Goal: Information Seeking & Learning: Learn about a topic

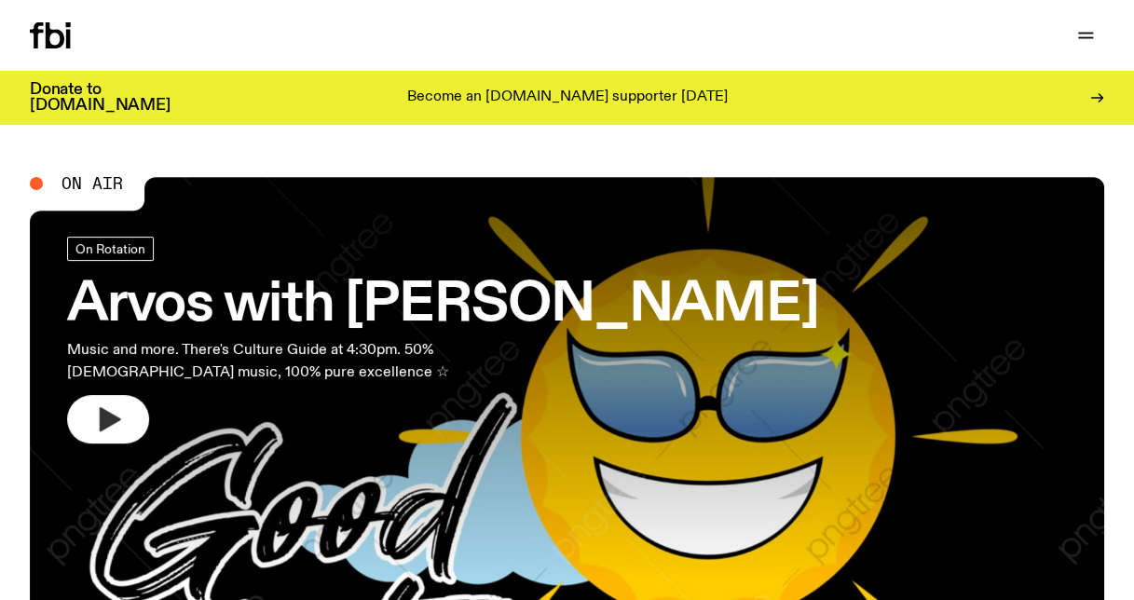
click at [98, 438] on button "button" at bounding box center [108, 419] width 82 height 48
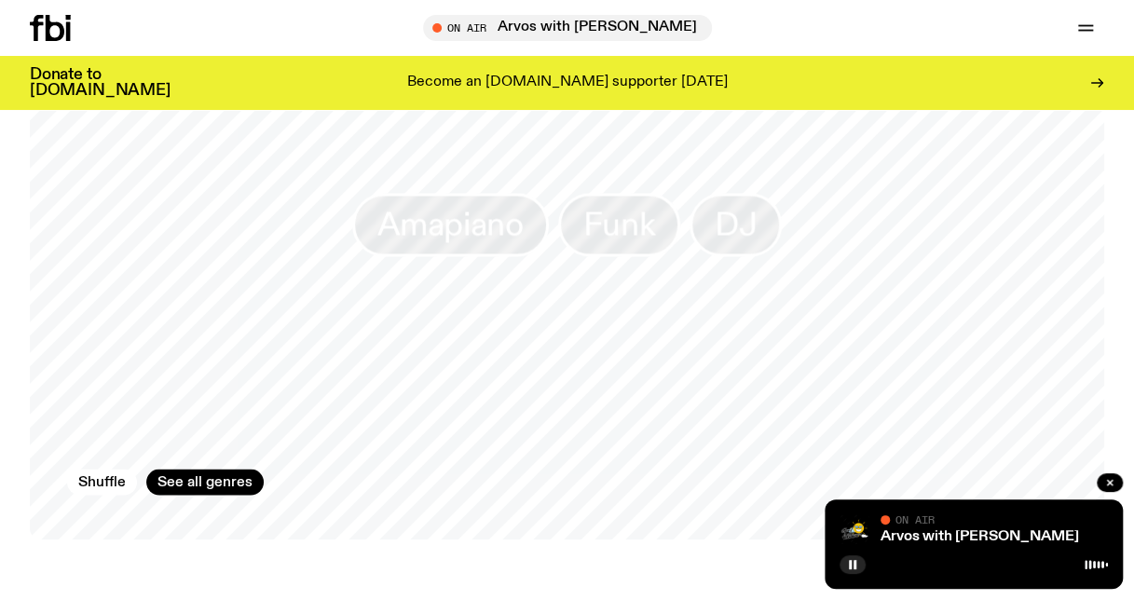
scroll to position [1584, 0]
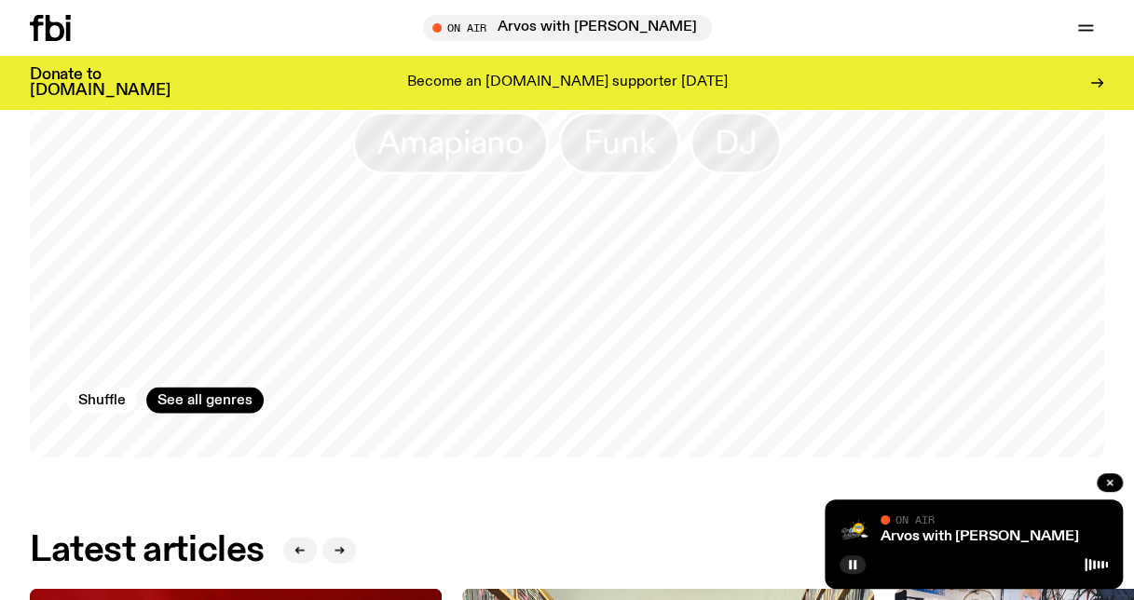
click at [593, 549] on div "Latest articles" at bounding box center [567, 550] width 1074 height 37
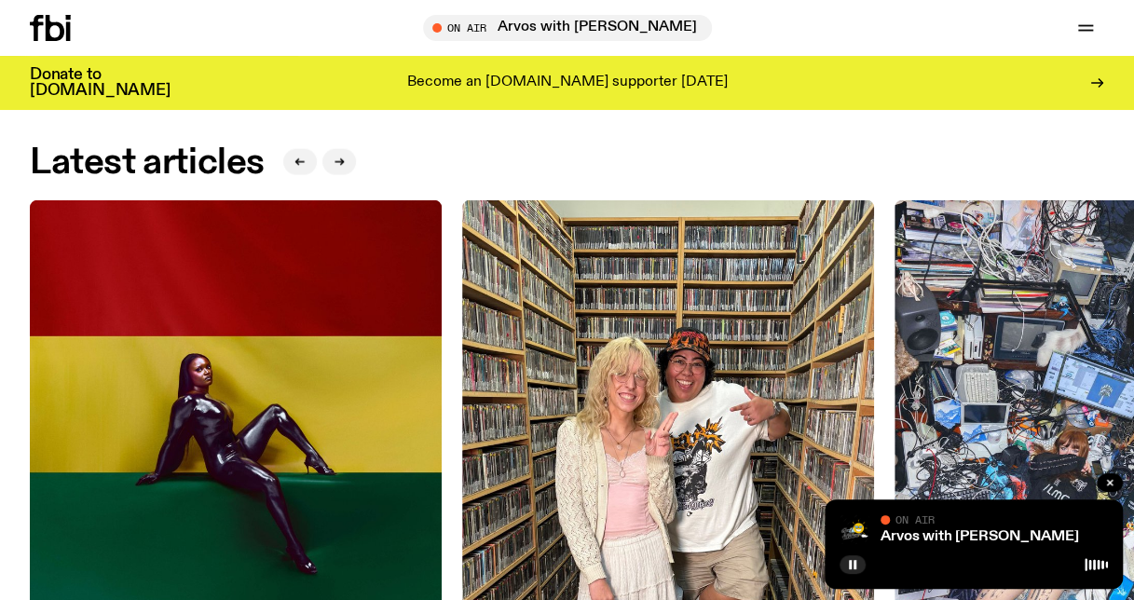
scroll to position [2143, 0]
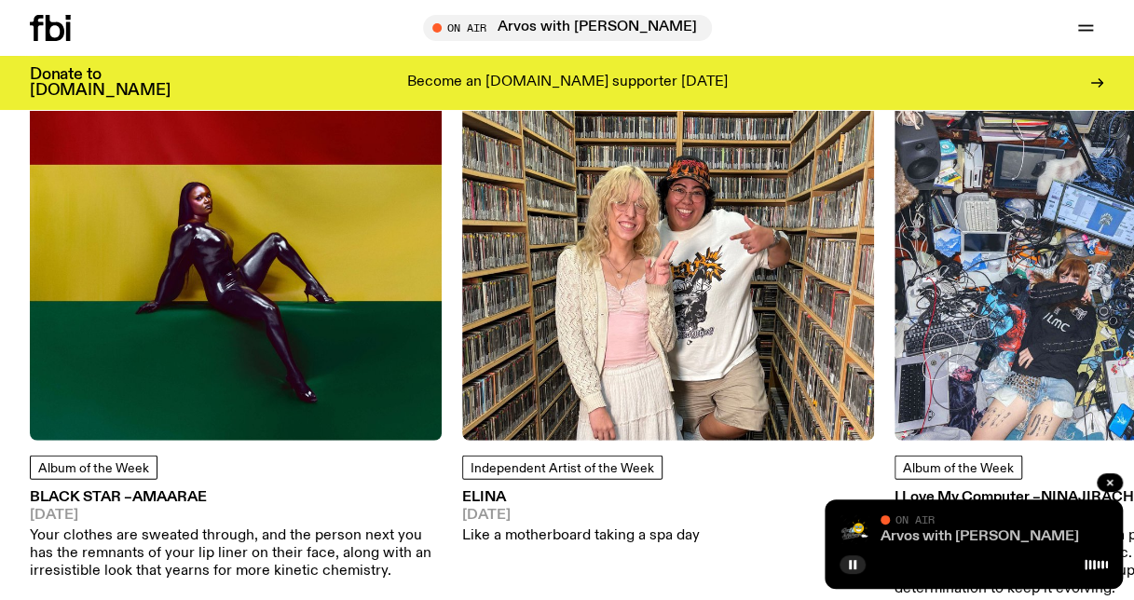
click at [954, 538] on link "Arvos with [PERSON_NAME]" at bounding box center [980, 536] width 198 height 15
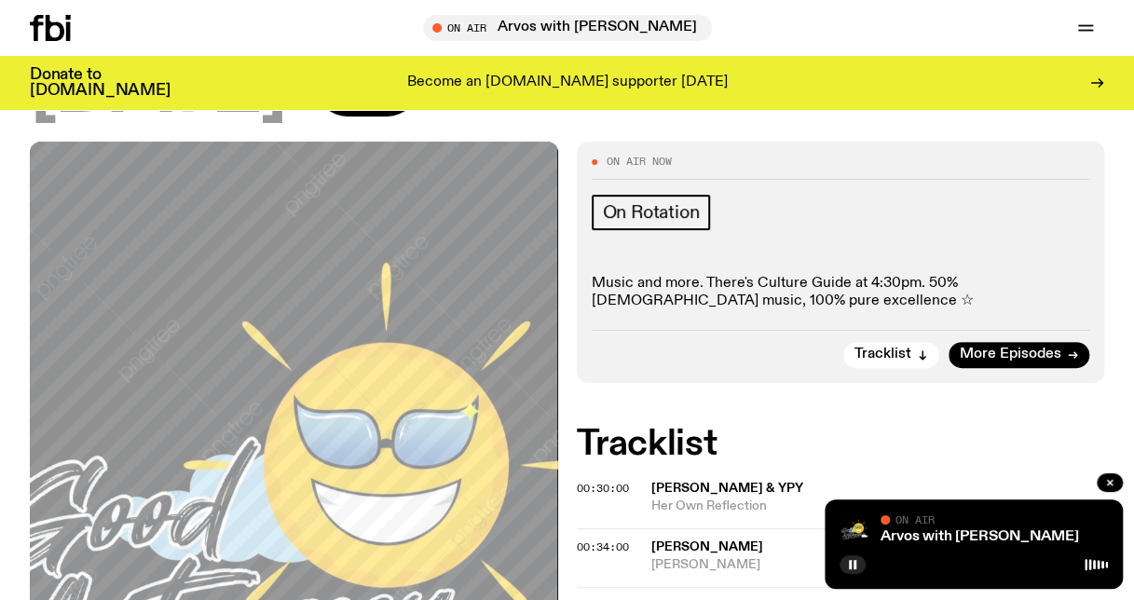
scroll to position [174, 0]
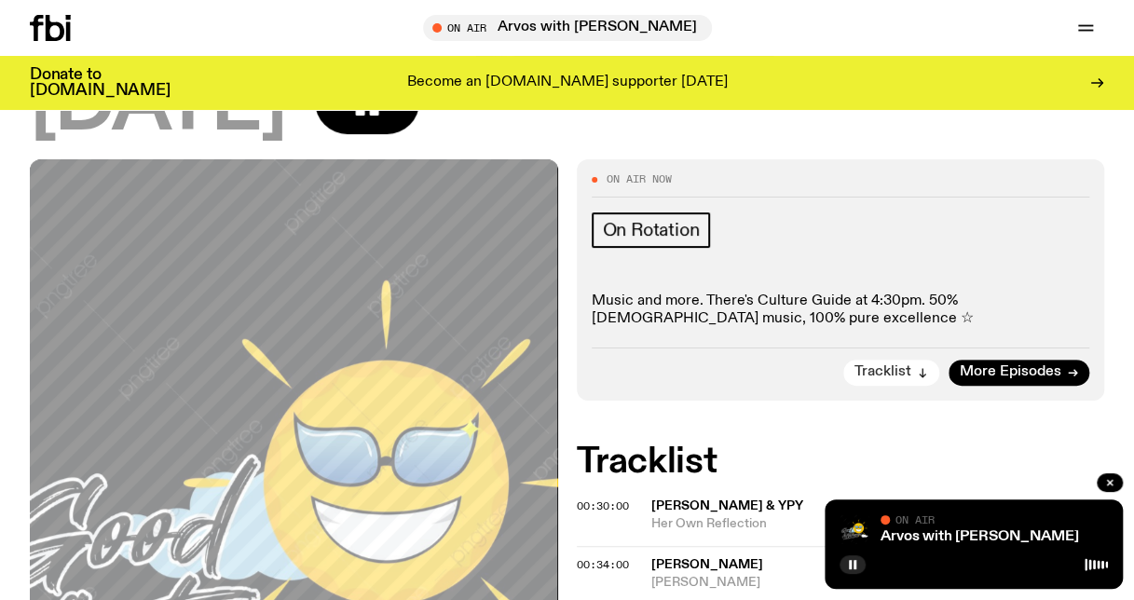
click at [903, 370] on span "Tracklist" at bounding box center [883, 372] width 57 height 14
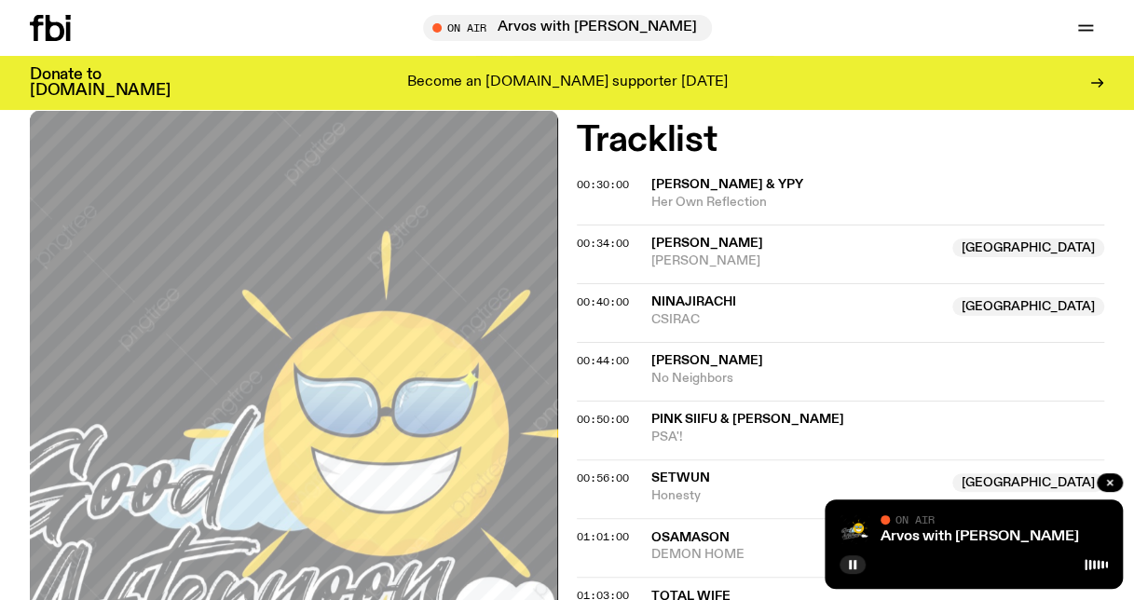
scroll to position [509, 0]
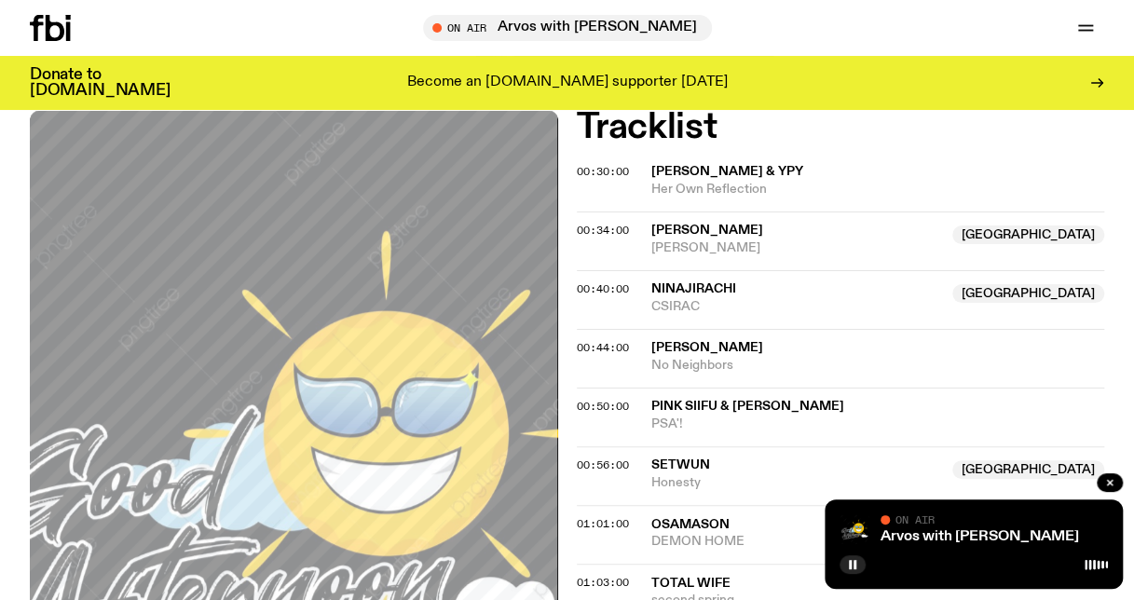
click at [723, 163] on span "[PERSON_NAME] & YPY" at bounding box center [878, 172] width 454 height 18
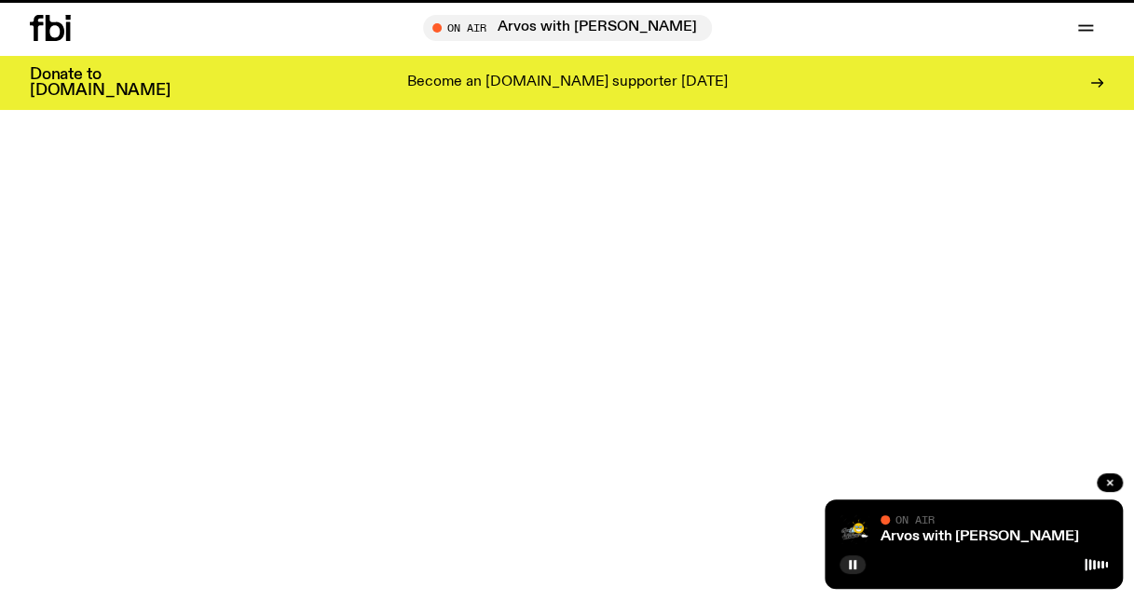
scroll to position [2143, 0]
